Goal: Find specific page/section: Find specific page/section

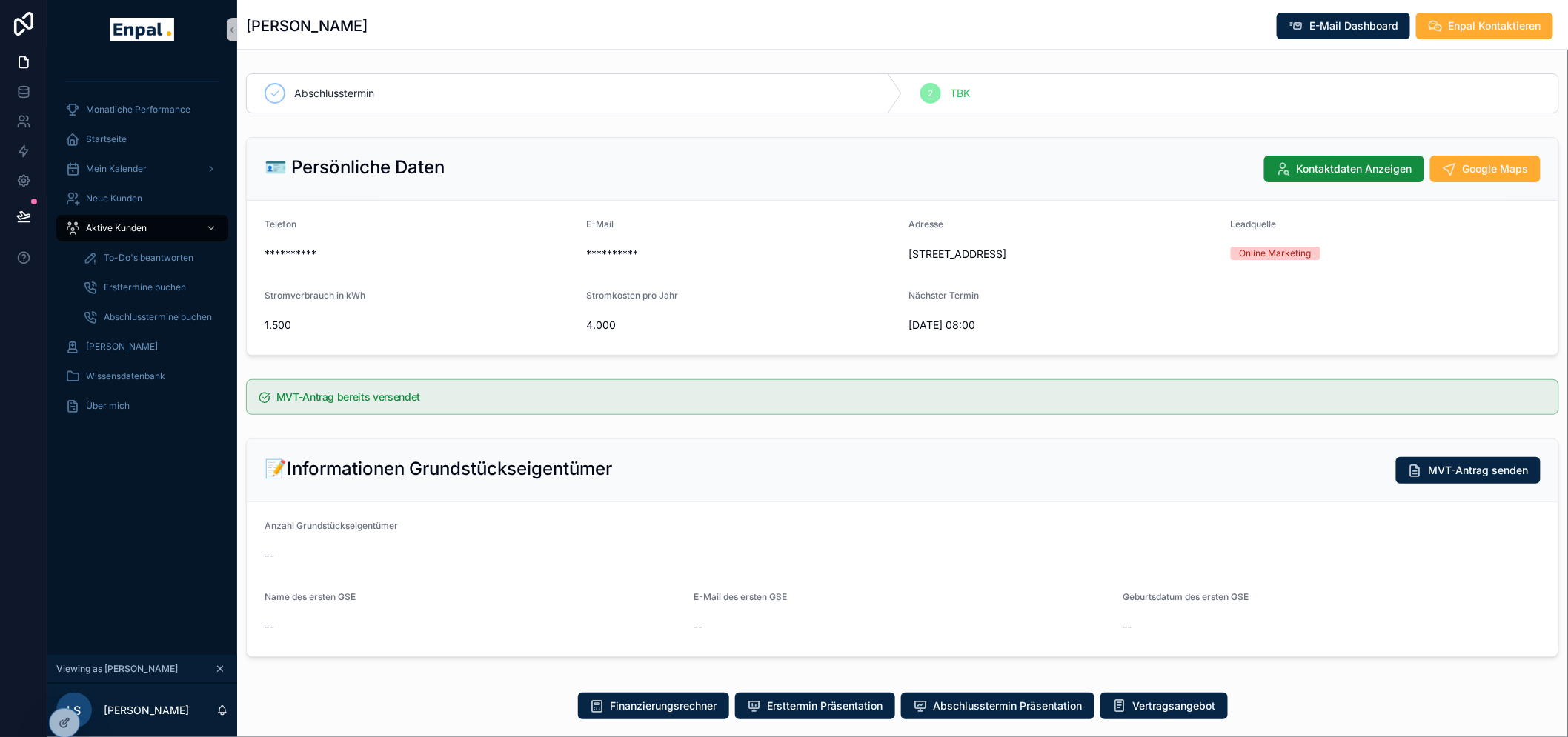
scroll to position [922, 0]
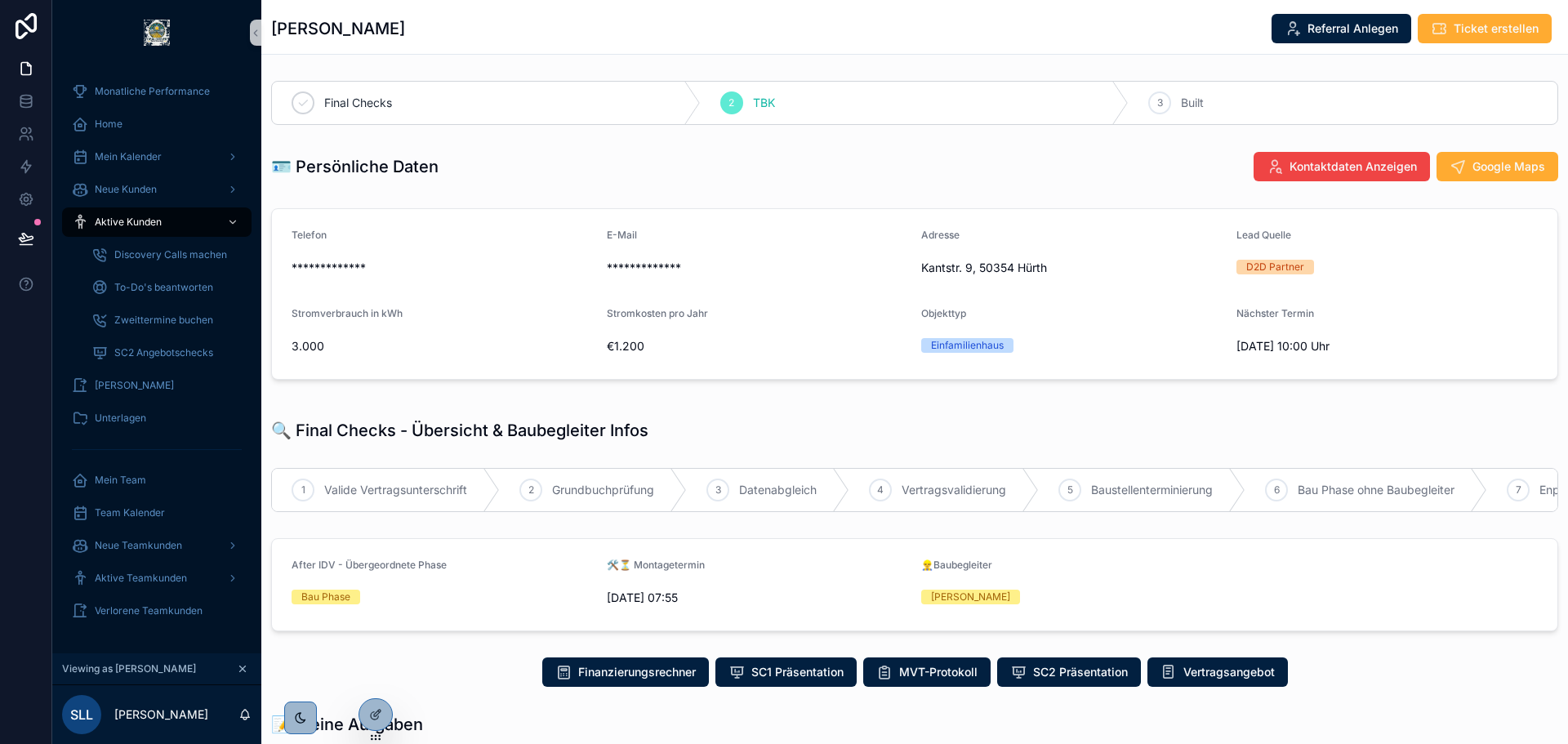
scroll to position [982, 0]
